Goal: Task Accomplishment & Management: Use online tool/utility

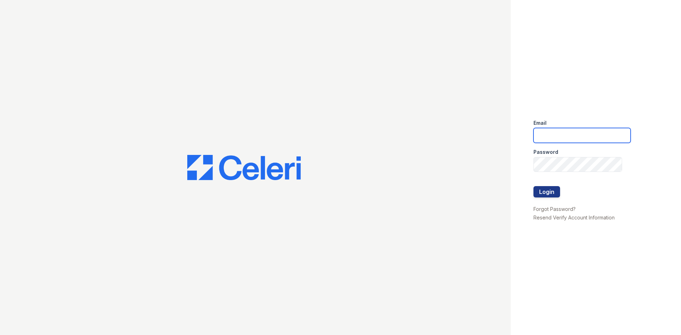
click at [551, 138] on input "email" at bounding box center [581, 135] width 97 height 15
paste input "[DOMAIN_NAME]@cafmanagemen"
type input "[DOMAIN_NAME]@cafmanagemen"
click at [545, 188] on button "Login" at bounding box center [546, 191] width 27 height 11
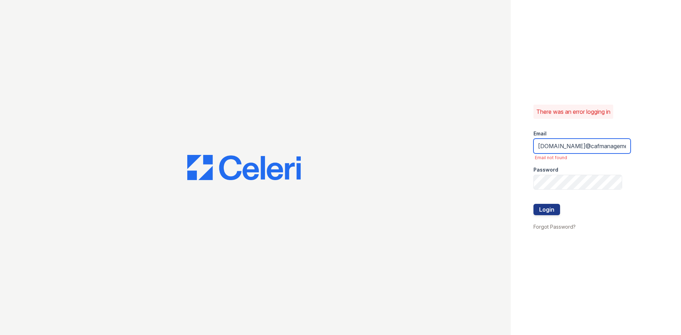
click at [618, 146] on input "[DOMAIN_NAME]@cafmanagemen" at bounding box center [581, 146] width 97 height 15
type input "arioso.pm@cafmanagement.com"
click at [579, 172] on div "Password" at bounding box center [581, 168] width 97 height 14
click at [555, 207] on button "Login" at bounding box center [546, 209] width 27 height 11
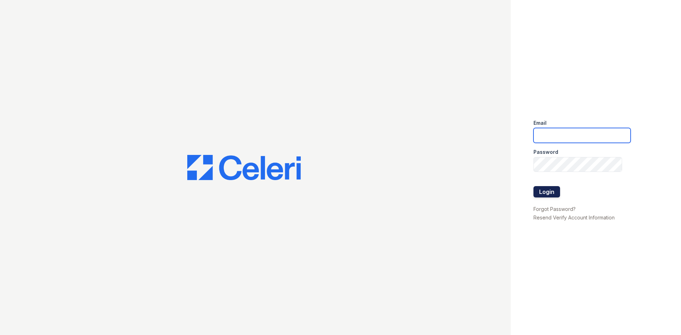
type input "arioso.pm@cafmanagement.com"
click at [552, 191] on button "Login" at bounding box center [546, 191] width 27 height 11
